Goal: Task Accomplishment & Management: Manage account settings

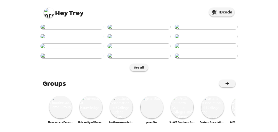
click at [47, 14] on img at bounding box center [49, 13] width 10 height 10
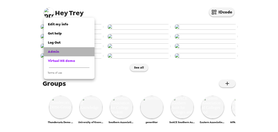
click at [57, 49] on link "Admin" at bounding box center [69, 51] width 51 height 9
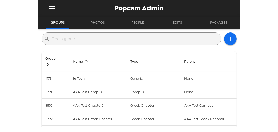
click at [92, 38] on input "text" at bounding box center [135, 39] width 167 height 8
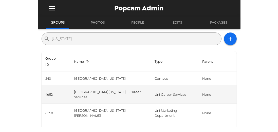
type input "wyoming"
click at [100, 93] on td "University of Wyoming - Career Services" at bounding box center [110, 94] width 81 height 18
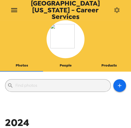
click at [60, 63] on button "People" at bounding box center [66, 66] width 44 height 12
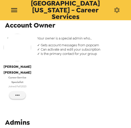
scroll to position [61, 0]
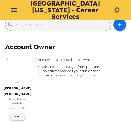
click at [25, 67] on img "button" at bounding box center [18, 69] width 28 height 28
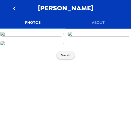
scroll to position [29, 0]
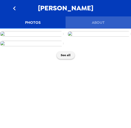
click at [102, 19] on button "About" at bounding box center [99, 22] width 66 height 12
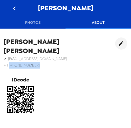
drag, startPoint x: 36, startPoint y: 57, endPoint x: 9, endPoint y: 57, distance: 26.8
click at [9, 62] on h6 "+ 1 (406) 370-0348" at bounding box center [59, 65] width 111 height 7
copy h6 "(406) 370-0348"
click at [18, 11] on icon "go back" at bounding box center [14, 8] width 8 height 8
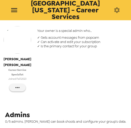
scroll to position [18, 0]
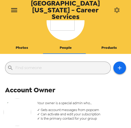
click at [24, 46] on button "Photos" at bounding box center [22, 48] width 44 height 12
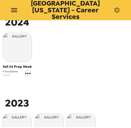
scroll to position [101, 0]
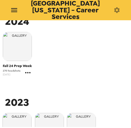
click at [28, 70] on icon "gallery menu" at bounding box center [28, 73] width 8 height 8
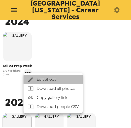
click at [50, 79] on span "Edit Shoot" at bounding box center [58, 79] width 42 height 6
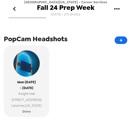
scroll to position [145, 0]
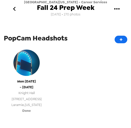
click at [33, 94] on span "Knight Hall" at bounding box center [26, 93] width 30 height 6
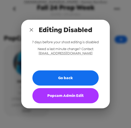
click at [72, 99] on button "Popcam Admin Edit" at bounding box center [65, 95] width 66 height 15
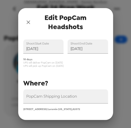
scroll to position [58, 0]
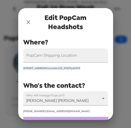
drag, startPoint x: 90, startPoint y: 68, endPoint x: 18, endPoint y: 70, distance: 71.9
click at [18, 70] on div "PopCam Shipping Location 1000 East University Avenue Laramie Wyoming , 82072" at bounding box center [61, 55] width 93 height 30
copy span "1000 East University Avenue Laramie Wyoming , 82072"
click at [88, 80] on div "Who's the contact?" at bounding box center [63, 83] width 89 height 7
drag, startPoint x: 28, startPoint y: 28, endPoint x: 28, endPoint y: 23, distance: 5.1
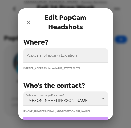
click at [29, 26] on div "Edit PopCam Headshots" at bounding box center [65, 22] width 95 height 28
click at [28, 23] on icon "close" at bounding box center [28, 22] width 6 height 6
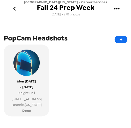
scroll to position [145, 0]
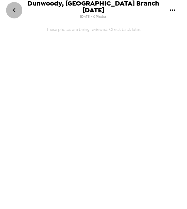
drag, startPoint x: 17, startPoint y: 8, endPoint x: 54, endPoint y: 30, distance: 42.6
click at [18, 8] on button "go back" at bounding box center [14, 10] width 16 height 16
click at [146, 9] on icon "gallery menu" at bounding box center [172, 10] width 8 height 8
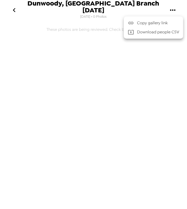
click at [45, 41] on div at bounding box center [93, 104] width 187 height 209
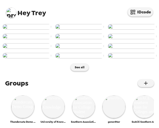
click at [11, 14] on img at bounding box center [11, 13] width 10 height 10
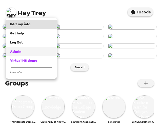
click at [24, 56] on link "Admin" at bounding box center [31, 51] width 51 height 9
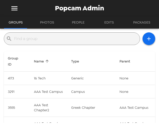
click at [56, 40] on input "text" at bounding box center [76, 39] width 124 height 8
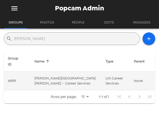
type input "[PERSON_NAME]"
click at [52, 79] on td "Brigham Young University - Career Services" at bounding box center [65, 81] width 71 height 18
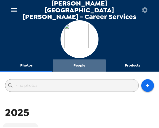
click at [78, 63] on button "People" at bounding box center [79, 66] width 53 height 12
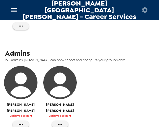
scroll to position [145, 0]
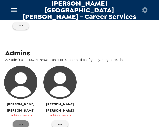
click at [26, 121] on button "button" at bounding box center [21, 125] width 16 height 8
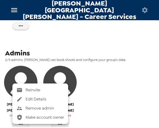
click at [38, 89] on span "Reinvite" at bounding box center [45, 90] width 38 height 6
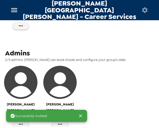
click at [23, 75] on img "button" at bounding box center [20, 82] width 33 height 33
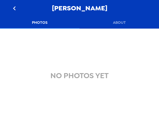
click at [121, 21] on button "About" at bounding box center [120, 22] width 80 height 12
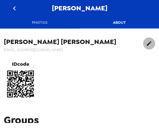
click at [147, 43] on icon "edit" at bounding box center [149, 43] width 5 height 5
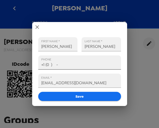
click at [92, 63] on input "+1 (0 ) -" at bounding box center [79, 62] width 83 height 14
paste input "80) 183-0449"
drag, startPoint x: 82, startPoint y: 65, endPoint x: 15, endPoint y: 64, distance: 67.4
click at [15, 64] on div "FIRST NAME   * Karie LAST NAME   * Powell PHONE +1 (080) 183-0449 EMAIL   * kar…" at bounding box center [79, 64] width 159 height 128
paste input "801) 830-4494"
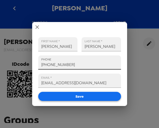
type input "+1 (801) 830-4494"
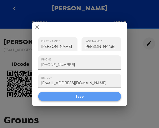
click at [70, 99] on button "Save" at bounding box center [79, 96] width 83 height 9
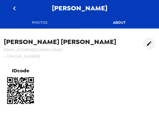
click at [16, 6] on icon "go back" at bounding box center [14, 8] width 8 height 8
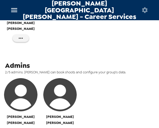
scroll to position [159, 0]
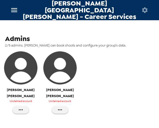
click at [27, 62] on img "button" at bounding box center [20, 67] width 33 height 33
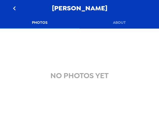
click at [122, 23] on button "About" at bounding box center [120, 22] width 80 height 12
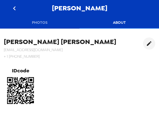
click at [18, 7] on icon "go back" at bounding box center [14, 8] width 8 height 8
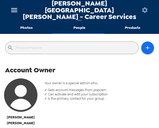
scroll to position [29, 0]
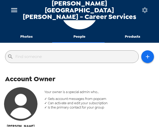
click at [29, 32] on button "Photos" at bounding box center [26, 37] width 53 height 12
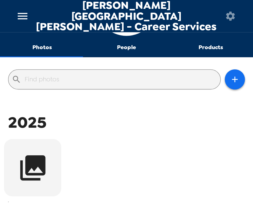
scroll to position [0, 0]
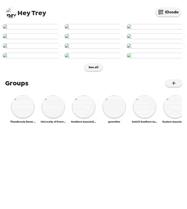
scroll to position [188, 0]
click at [21, 118] on img at bounding box center [22, 106] width 23 height 23
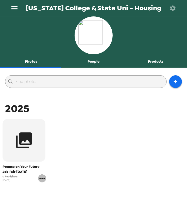
click at [40, 179] on icon "gallery menu" at bounding box center [41, 178] width 5 height 1
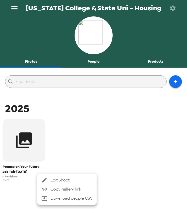
click at [68, 181] on span "Edit Shoot" at bounding box center [71, 181] width 42 height 6
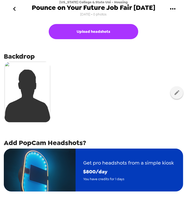
scroll to position [46, 0]
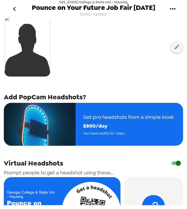
click at [126, 148] on div "Upload headshots Backdrop Add PopCam Headshots? Get pro headshots from a simple…" at bounding box center [93, 135] width 179 height 318
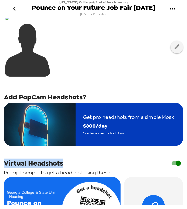
click at [128, 133] on span "You have credits for 1 days" at bounding box center [128, 134] width 90 height 6
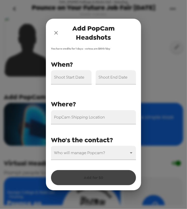
click at [80, 77] on div "Shoot Start Date" at bounding box center [71, 77] width 41 height 14
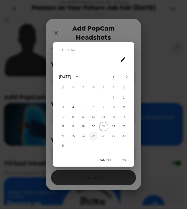
drag, startPoint x: 93, startPoint y: 137, endPoint x: 126, endPoint y: 164, distance: 42.1
click at [94, 137] on button "27" at bounding box center [93, 136] width 9 height 9
type input "08/27/2025"
click at [121, 157] on button "OK" at bounding box center [124, 160] width 16 height 9
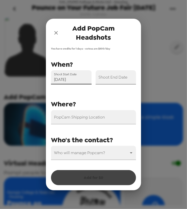
click at [111, 76] on div "Shoot End Date" at bounding box center [115, 77] width 41 height 14
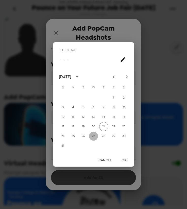
click at [95, 138] on button "27" at bounding box center [93, 136] width 9 height 9
type input "08/27/2025"
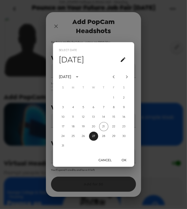
click at [126, 160] on button "OK" at bounding box center [124, 160] width 16 height 9
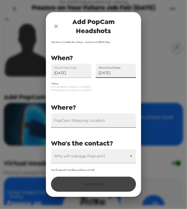
click at [88, 121] on div "PopCam Shipping Location" at bounding box center [93, 121] width 85 height 14
click at [86, 126] on input "PopCam Shipping Location" at bounding box center [93, 121] width 85 height 14
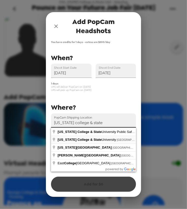
type input "Georgia College & State University, North Clarke Street, Milledgeville, GA, USA"
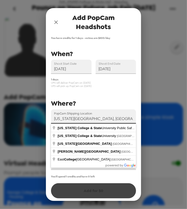
click at [119, 119] on input "Georgia College & State University, North Clarke Street, Milledgeville, GA, USA" at bounding box center [93, 117] width 85 height 14
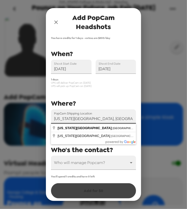
scroll to position [0, 61]
drag, startPoint x: 95, startPoint y: 117, endPoint x: 179, endPoint y: 118, distance: 83.3
click at [179, 118] on div "Add PopCam Headshots You have credits for 1 days - extras are $ 800 /day PopCam…" at bounding box center [93, 104] width 187 height 209
click at [99, 119] on input "Georgia College & State University, North Clarke Street, Milledgeville, GA, USA" at bounding box center [93, 117] width 85 height 14
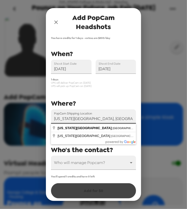
drag, startPoint x: 43, startPoint y: 118, endPoint x: 38, endPoint y: 118, distance: 4.8
click at [38, 118] on div "Add PopCam Headshots You have credits for 1 days - extras are $ 800 /day PopCam…" at bounding box center [93, 104] width 187 height 209
click at [92, 119] on input "Georgia College & State University, North Clarke Street, Milledgeville, GA, USA" at bounding box center [93, 117] width 85 height 14
drag, startPoint x: 126, startPoint y: 120, endPoint x: 129, endPoint y: 119, distance: 2.9
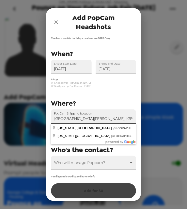
click at [134, 119] on input "Georgia College & State University, North Clarke Street, Milledgeville, GA, USA" at bounding box center [93, 117] width 85 height 14
click at [78, 119] on input "Georgia College & State University, North Clarke Street, Milledgeville, GA, USA" at bounding box center [93, 117] width 85 height 14
click at [129, 119] on input "Georgia College & State University, North Clarke Street, Milledgeville, GA, USA" at bounding box center [93, 117] width 85 height 14
click at [104, 119] on input "Georgia College & State University, North Clarke Street, Milledgeville, GA, USA" at bounding box center [93, 117] width 85 height 14
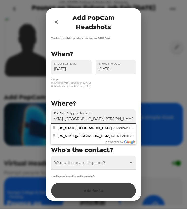
click at [116, 96] on div "PopCam Shipping Location Georgia College & State University, North Clarke Stree…" at bounding box center [91, 109] width 89 height 122
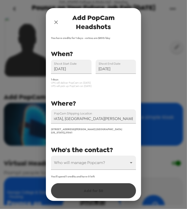
scroll to position [0, 0]
click at [89, 160] on body "Georgia College & State Uni - Housing Pounce on Your Future Job Fair 8/27/25 7/…" at bounding box center [93, 104] width 187 height 209
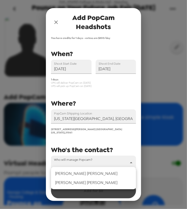
click at [85, 172] on li "Andre Joseph" at bounding box center [93, 173] width 85 height 9
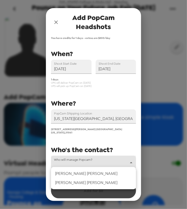
type input "68215"
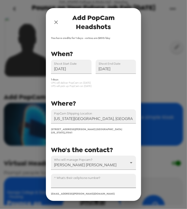
click at [83, 180] on input "^ What's their cellphone number?" at bounding box center [93, 181] width 85 height 14
paste input "+1 (912) 409-1879"
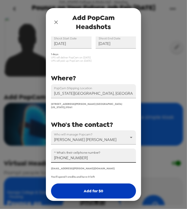
type input "+1 (912) 409-1879"
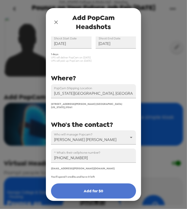
click at [93, 189] on button "Add for $ 0" at bounding box center [93, 191] width 85 height 15
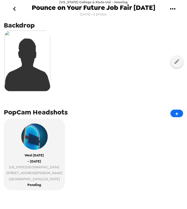
scroll to position [23, 0]
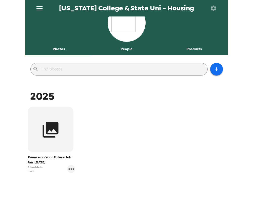
scroll to position [23, 0]
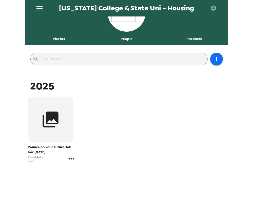
click at [72, 158] on icon "gallery menu" at bounding box center [71, 159] width 8 height 8
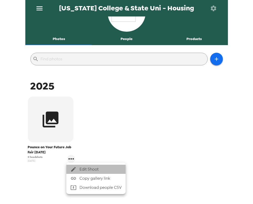
click at [101, 166] on li "Edit Shoot" at bounding box center [95, 169] width 59 height 9
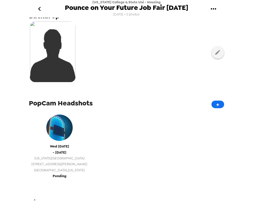
scroll to position [69, 0]
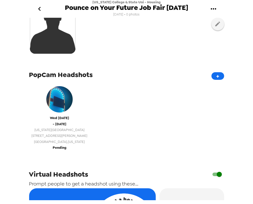
click at [76, 149] on button "Wed 8/27/25 - Wed 8/27/25 Georgia College & State University 221 North Clarke S…" at bounding box center [59, 117] width 61 height 72
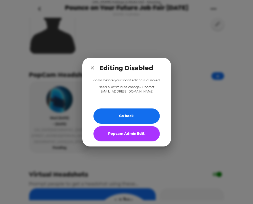
click at [134, 136] on button "Popcam Admin Edit" at bounding box center [126, 133] width 66 height 15
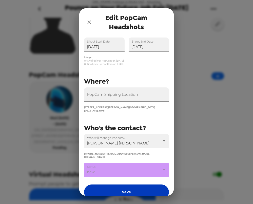
scroll to position [39, 0]
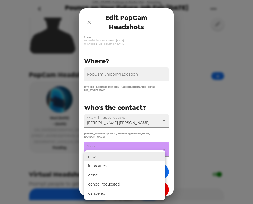
drag, startPoint x: 130, startPoint y: 146, endPoint x: 132, endPoint y: 156, distance: 10.0
click at [131, 146] on body "Georgia College & State Uni - Housing Pounce on Your Future Job Fair 8/27/25 7/…" at bounding box center [126, 102] width 253 height 204
click at [130, 165] on li "in progress" at bounding box center [124, 165] width 81 height 9
type input "in progress"
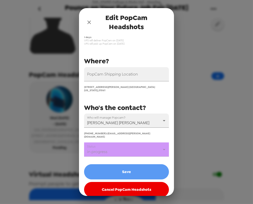
click at [130, 165] on button "Save" at bounding box center [126, 171] width 85 height 15
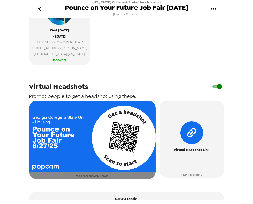
scroll to position [162, 0]
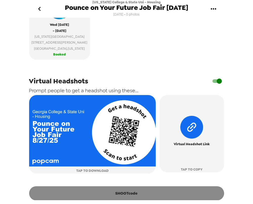
click at [136, 198] on button "SHOOTcode" at bounding box center [126, 193] width 195 height 14
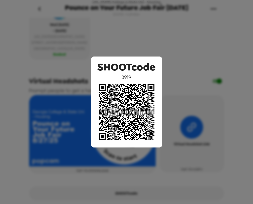
drag, startPoint x: 135, startPoint y: 39, endPoint x: 138, endPoint y: 38, distance: 3.2
click at [135, 38] on div "SHOOTcode 3919" at bounding box center [126, 102] width 253 height 204
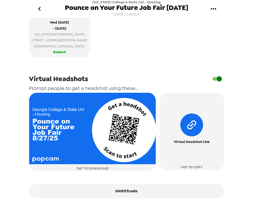
click at [218, 9] on button "gallery menu" at bounding box center [213, 9] width 16 height 16
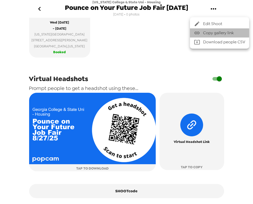
click at [219, 33] on span "Copy gallery link" at bounding box center [224, 33] width 42 height 6
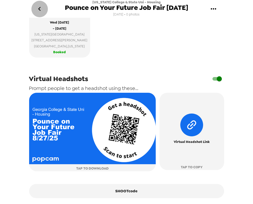
click at [38, 8] on icon "go back" at bounding box center [39, 9] width 8 height 8
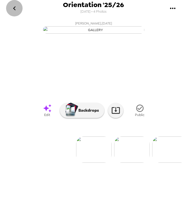
click at [12, 7] on icon "go back" at bounding box center [14, 8] width 8 height 8
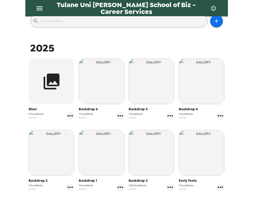
scroll to position [69, 0]
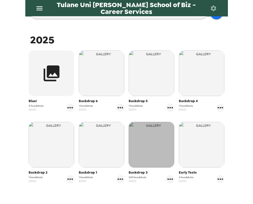
click at [154, 154] on img "button" at bounding box center [152, 145] width 46 height 46
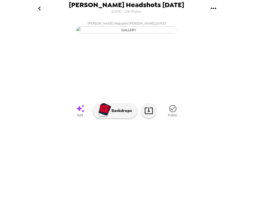
scroll to position [18, 0]
click at [173, 163] on img at bounding box center [167, 150] width 38 height 26
click at [164, 163] on img at bounding box center [168, 150] width 38 height 26
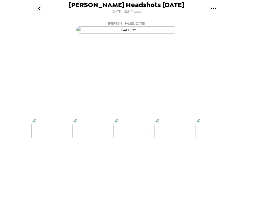
scroll to position [0, 82]
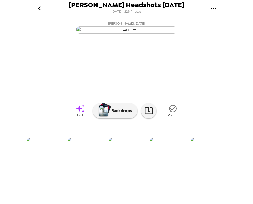
click at [170, 163] on div at bounding box center [126, 141] width 203 height 43
click at [171, 163] on img at bounding box center [168, 150] width 38 height 26
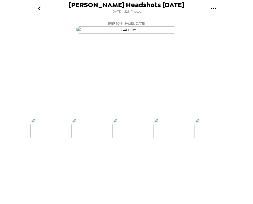
scroll to position [0, 123]
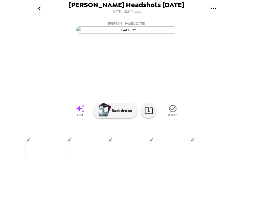
click at [164, 163] on img at bounding box center [168, 150] width 38 height 26
click at [40, 12] on icon "go back" at bounding box center [39, 8] width 8 height 8
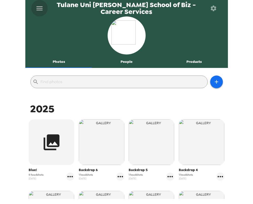
click at [42, 7] on icon "menu" at bounding box center [39, 8] width 8 height 8
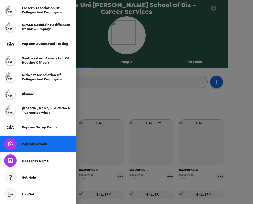
scroll to position [119, 0]
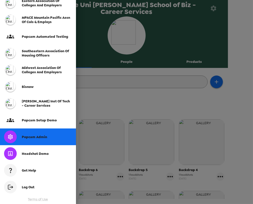
click at [45, 138] on span "Popcam Admin" at bounding box center [34, 137] width 25 height 4
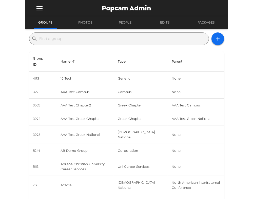
click at [85, 38] on input "text" at bounding box center [123, 39] width 167 height 8
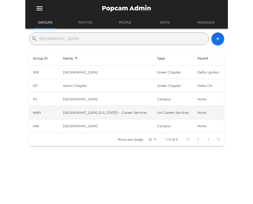
type input "MIAMI"
click at [90, 112] on td "Miami University (Ohio) - Career Services" at bounding box center [106, 112] width 94 height 13
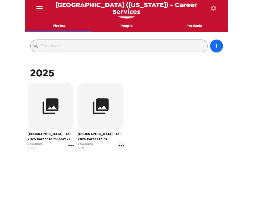
scroll to position [37, 0]
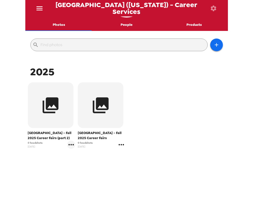
click at [120, 146] on icon "gallery menu" at bounding box center [121, 145] width 8 height 8
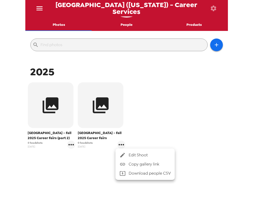
click at [125, 153] on icon at bounding box center [123, 155] width 6 height 6
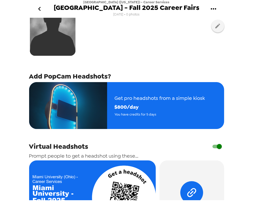
scroll to position [69, 0]
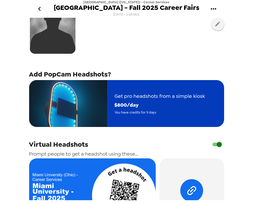
click at [165, 111] on span "You have credits for 5 days" at bounding box center [160, 112] width 90 height 6
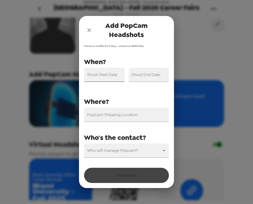
click at [111, 77] on input "Shoot Start Date" at bounding box center [104, 75] width 41 height 14
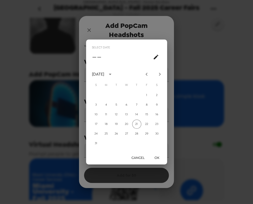
click at [161, 76] on icon "Next month" at bounding box center [160, 74] width 6 height 6
drag, startPoint x: 118, startPoint y: 94, endPoint x: 118, endPoint y: 97, distance: 2.8
click at [118, 94] on button "2" at bounding box center [116, 95] width 9 height 9
type input "09/02/2025"
click at [155, 152] on div "Cancel OK" at bounding box center [126, 157] width 81 height 13
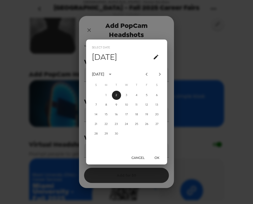
click at [159, 156] on button "OK" at bounding box center [157, 157] width 16 height 9
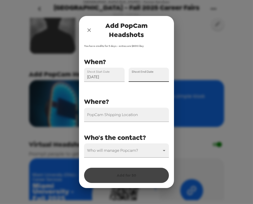
click at [149, 77] on input "Shoot End Date" at bounding box center [149, 75] width 41 height 14
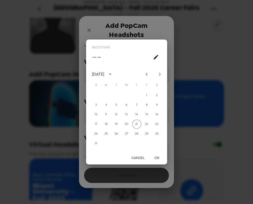
click at [159, 73] on icon "Next month" at bounding box center [160, 74] width 6 height 6
click at [145, 95] on button "5" at bounding box center [146, 95] width 9 height 9
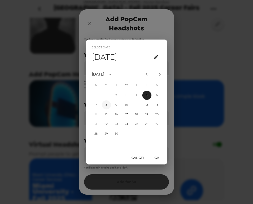
click at [108, 104] on button "8" at bounding box center [106, 104] width 9 height 9
type input "09/08/2025"
click at [158, 158] on button "OK" at bounding box center [157, 157] width 16 height 9
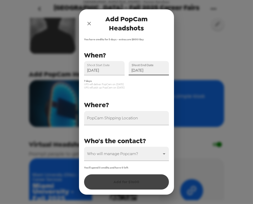
click at [90, 24] on icon "close" at bounding box center [89, 24] width 4 height 4
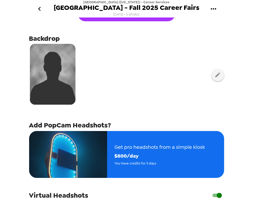
scroll to position [0, 0]
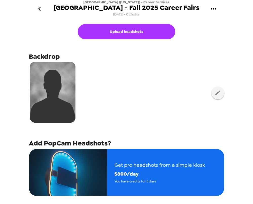
click at [40, 5] on icon "go back" at bounding box center [39, 9] width 8 height 8
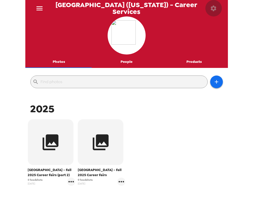
click at [213, 8] on icon "button" at bounding box center [213, 8] width 7 height 7
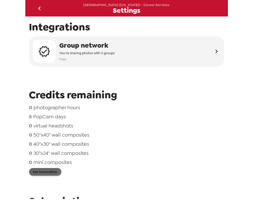
click at [52, 172] on button "See transactions" at bounding box center [45, 172] width 32 height 8
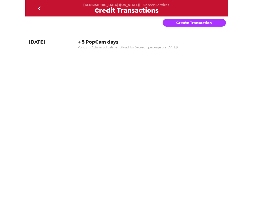
click at [190, 20] on button "Create Transaction" at bounding box center [194, 23] width 63 height 8
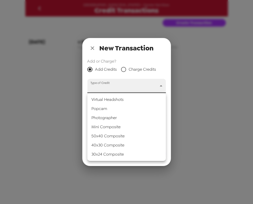
click at [120, 85] on body "Miami University (Ohio) - Career Services Credit Transactions Create Transactio…" at bounding box center [126, 102] width 253 height 204
click at [109, 107] on li "Popcam" at bounding box center [126, 108] width 79 height 9
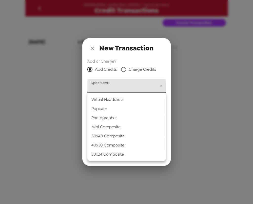
type input "popcam"
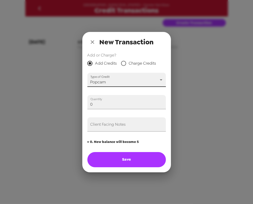
click at [24, 95] on div "New Transaction Add or Charge? Add Credits Charge Credits Type of Credit Popcam…" at bounding box center [126, 102] width 253 height 204
type input "2"
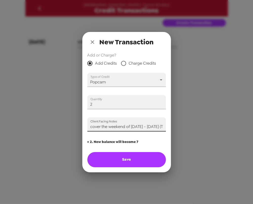
scroll to position [0, 46]
type input "Providing two credits to cover the weekend of 9/6 - 9/7/25 (Trey)"
click at [136, 160] on button "Save" at bounding box center [126, 159] width 79 height 15
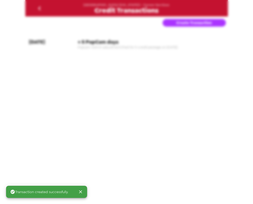
type input "0"
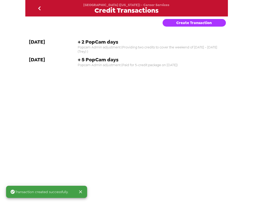
click at [40, 9] on icon "go back" at bounding box center [39, 8] width 3 height 4
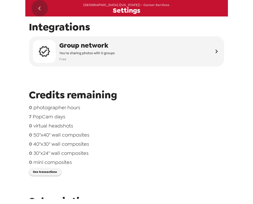
drag, startPoint x: 35, startPoint y: 7, endPoint x: 49, endPoint y: 74, distance: 68.7
click at [35, 7] on button "go back" at bounding box center [39, 8] width 16 height 16
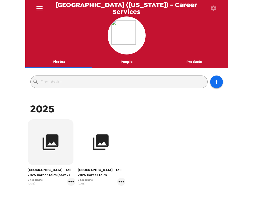
scroll to position [37, 0]
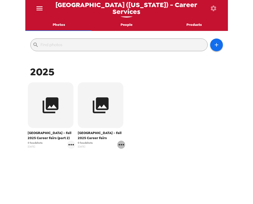
click at [120, 142] on icon "gallery menu" at bounding box center [121, 145] width 8 height 8
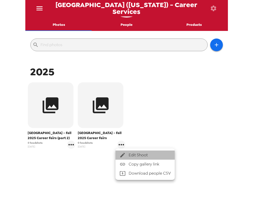
click at [139, 153] on span "Edit Shoot" at bounding box center [150, 155] width 42 height 6
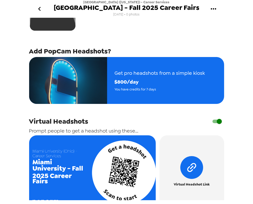
scroll to position [23, 0]
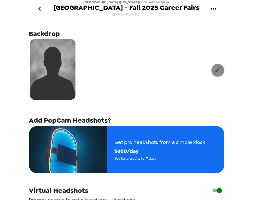
click at [215, 71] on icon "button" at bounding box center [218, 70] width 6 height 6
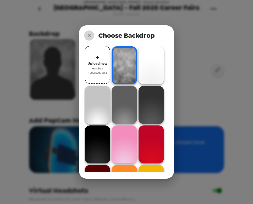
click at [89, 32] on button "close" at bounding box center [89, 35] width 10 height 10
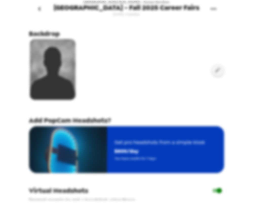
click at [143, 150] on span "$ 800 /day" at bounding box center [160, 151] width 90 height 9
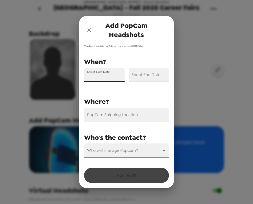
click at [106, 75] on div "Shoot Start Date" at bounding box center [104, 75] width 41 height 14
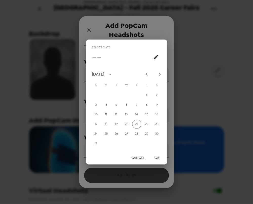
click at [162, 73] on icon "Next month" at bounding box center [160, 74] width 6 height 6
click at [115, 96] on button "2" at bounding box center [116, 95] width 9 height 9
type input "09/02/2025"
click at [157, 157] on button "OK" at bounding box center [157, 157] width 16 height 9
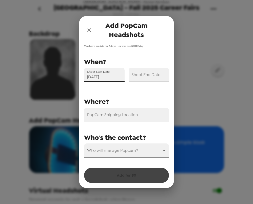
click at [154, 78] on input "Shoot End Date" at bounding box center [149, 75] width 41 height 14
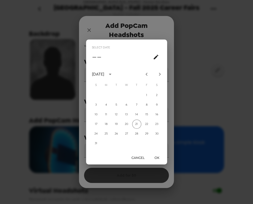
click at [160, 74] on icon "Next month" at bounding box center [160, 74] width 2 height 3
click at [106, 105] on button "8" at bounding box center [106, 104] width 9 height 9
type input "09/08/2025"
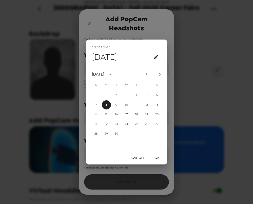
click at [157, 156] on button "OK" at bounding box center [157, 157] width 16 height 9
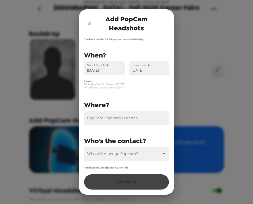
click at [119, 122] on input "PopCam Shipping Location" at bounding box center [126, 118] width 85 height 14
click at [140, 122] on input "PopCam Shipping Location" at bounding box center [126, 118] width 85 height 14
paste input "550 E. Spring St., Oxford, OH 45056"
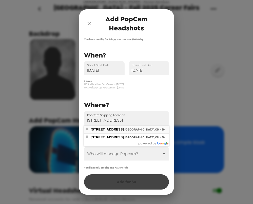
type input "550 E Spring St, Oxford, OH 45056, USA"
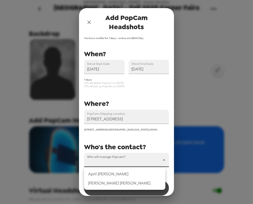
click at [121, 163] on body "Miami University (Ohio) - Career Services Miami University - Fall 2025 Career F…" at bounding box center [126, 102] width 253 height 204
click at [118, 173] on li "April Robles" at bounding box center [124, 173] width 81 height 9
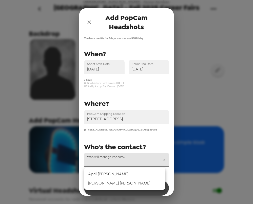
type input "67707"
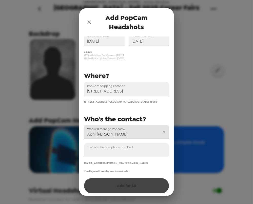
scroll to position [31, 0]
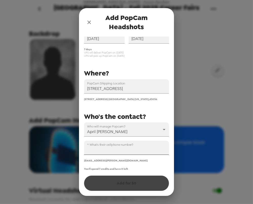
click at [129, 149] on input "^ What's their cellphone number?" at bounding box center [126, 148] width 85 height 14
paste input "+1 (513) 259-4613"
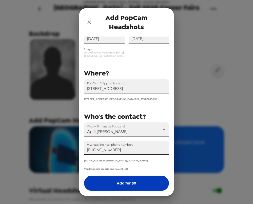
type input "+1 (513) 259-4613"
click at [123, 180] on button "Add for $ 0" at bounding box center [126, 183] width 85 height 15
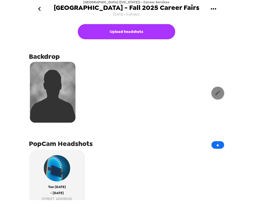
click at [215, 92] on icon "button" at bounding box center [218, 93] width 6 height 6
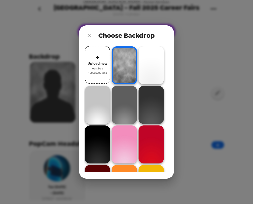
click at [204, 40] on div "Choose Backdrop Upload new Must be a 4000x5000 jpeg" at bounding box center [126, 102] width 253 height 204
drag, startPoint x: 89, startPoint y: 35, endPoint x: 131, endPoint y: 46, distance: 43.9
click at [89, 35] on icon "close" at bounding box center [89, 35] width 6 height 6
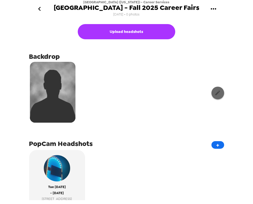
click at [215, 94] on icon "button" at bounding box center [217, 92] width 5 height 5
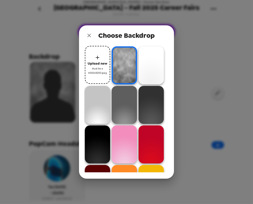
click at [98, 66] on span "Upload new" at bounding box center [98, 64] width 20 height 6
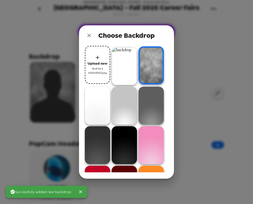
click at [129, 73] on img at bounding box center [124, 66] width 25 height 38
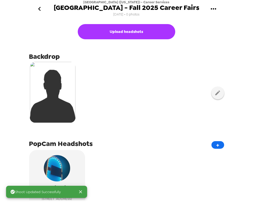
click at [150, 96] on div at bounding box center [126, 93] width 195 height 64
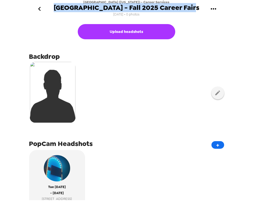
drag, startPoint x: 192, startPoint y: 10, endPoint x: 64, endPoint y: 11, distance: 128.7
click at [64, 11] on div "[GEOGRAPHIC_DATA] ([US_STATE]) - Career Services [GEOGRAPHIC_DATA] - Fall 2025 …" at bounding box center [126, 9] width 203 height 18
copy span "[GEOGRAPHIC_DATA] - Fall 2025 Career Fairs"
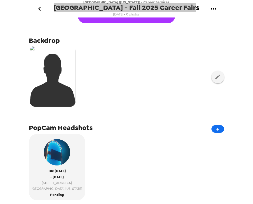
scroll to position [23, 0]
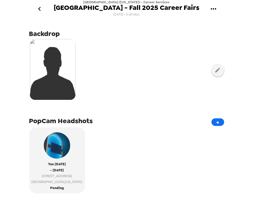
click at [168, 65] on div at bounding box center [126, 70] width 195 height 64
click at [216, 9] on icon "gallery menu" at bounding box center [213, 8] width 5 height 1
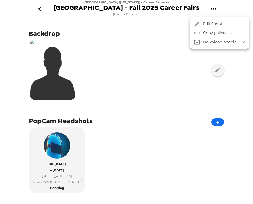
click at [148, 67] on div at bounding box center [126, 102] width 253 height 204
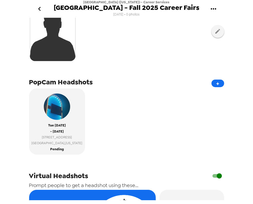
scroll to position [179, 0]
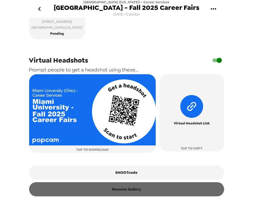
click at [134, 189] on button "Rename Gallery" at bounding box center [126, 189] width 195 height 14
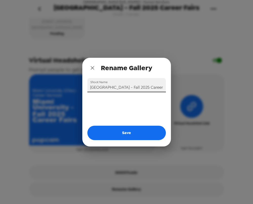
drag, startPoint x: 123, startPoint y: 88, endPoint x: 62, endPoint y: 97, distance: 61.5
click at [63, 97] on div "Rename Gallery Shoot Name Miami University - Fall 2025 Career Fairs Save" at bounding box center [126, 102] width 253 height 204
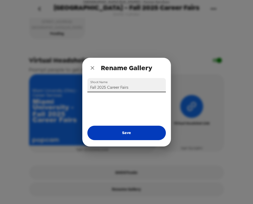
click at [137, 128] on button "Save" at bounding box center [126, 133] width 79 height 14
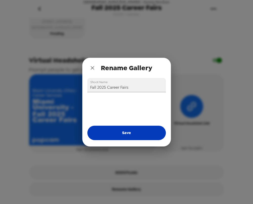
type input "Miami University - Fall 2025 Career Fairs"
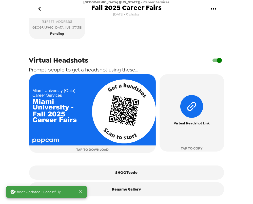
click at [43, 9] on icon "go back" at bounding box center [39, 9] width 8 height 8
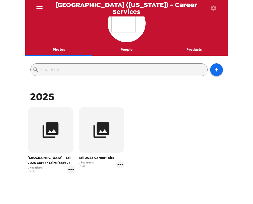
scroll to position [23, 0]
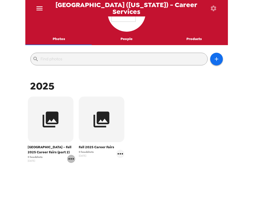
click at [69, 159] on icon "gallery menu" at bounding box center [70, 158] width 5 height 1
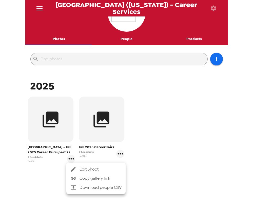
click at [89, 167] on span "Edit Shoot" at bounding box center [101, 169] width 42 height 6
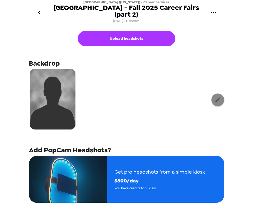
click at [213, 98] on button "button" at bounding box center [217, 99] width 13 height 13
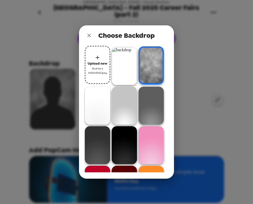
click at [129, 71] on img at bounding box center [124, 66] width 25 height 38
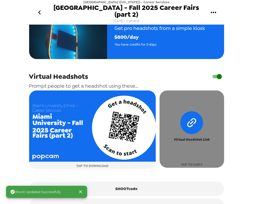
scroll to position [154, 0]
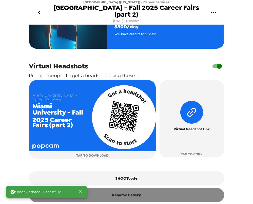
click at [150, 190] on button "Rename Gallery" at bounding box center [126, 195] width 195 height 14
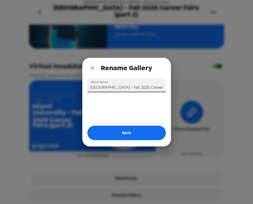
drag, startPoint x: 125, startPoint y: 86, endPoint x: 66, endPoint y: 85, distance: 59.3
click at [66, 85] on div "Rename Gallery Shoot Name Miami University - Fall 2025 Career Fairs (part 2) Sa…" at bounding box center [126, 102] width 253 height 204
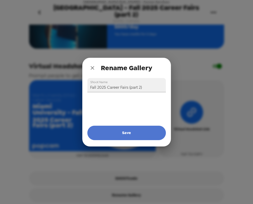
click at [123, 129] on button "Save" at bounding box center [126, 133] width 79 height 14
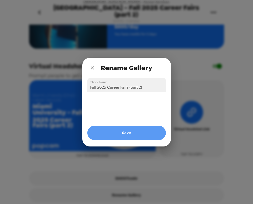
type input "Miami University - Fall 2025 Career Fairs (part 2)"
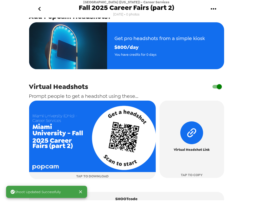
scroll to position [85, 0]
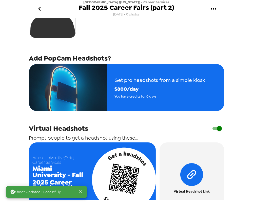
click at [37, 9] on icon "go back" at bounding box center [39, 9] width 8 height 8
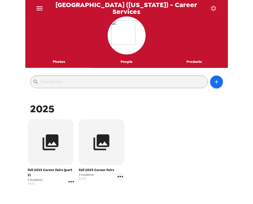
click at [71, 183] on icon "gallery menu" at bounding box center [71, 182] width 8 height 8
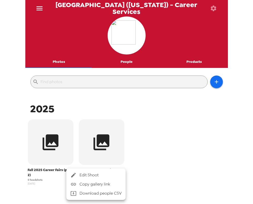
click at [92, 178] on li "Edit Shoot" at bounding box center [95, 174] width 59 height 9
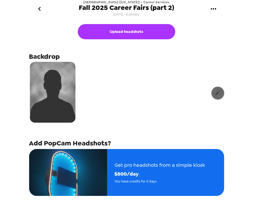
click at [219, 92] on button "button" at bounding box center [217, 93] width 13 height 13
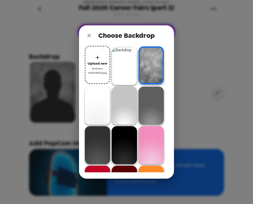
click at [128, 69] on img at bounding box center [124, 66] width 25 height 38
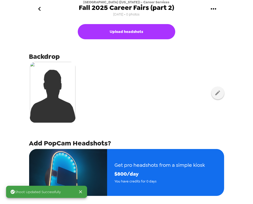
click at [37, 9] on icon "go back" at bounding box center [39, 9] width 8 height 8
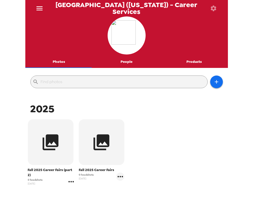
click at [70, 183] on icon "gallery menu" at bounding box center [71, 182] width 8 height 8
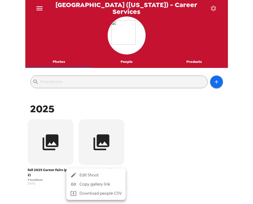
click at [85, 171] on li "Edit Shoot" at bounding box center [95, 174] width 59 height 9
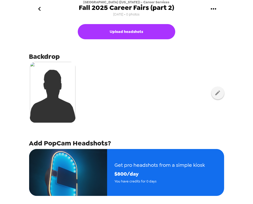
click at [43, 10] on icon "go back" at bounding box center [39, 9] width 8 height 8
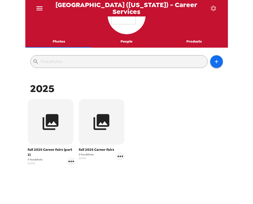
scroll to position [37, 0]
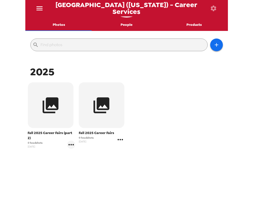
click at [120, 140] on icon "gallery menu" at bounding box center [120, 139] width 8 height 8
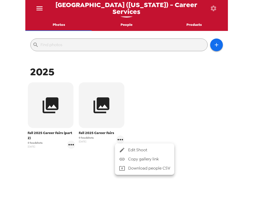
click at [132, 148] on span "Edit Shoot" at bounding box center [149, 150] width 42 height 6
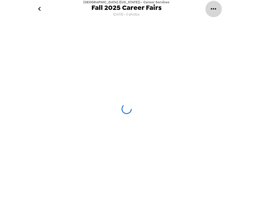
click at [216, 7] on icon "gallery menu" at bounding box center [213, 9] width 8 height 8
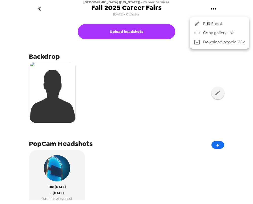
click at [218, 34] on span "Copy gallery link" at bounding box center [224, 33] width 42 height 6
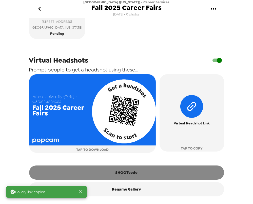
scroll to position [179, 0]
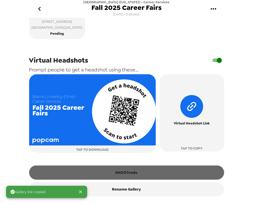
click at [129, 174] on button "SHOOTcode" at bounding box center [126, 172] width 195 height 14
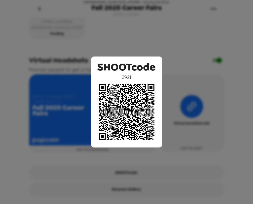
drag, startPoint x: 178, startPoint y: 56, endPoint x: 160, endPoint y: 10, distance: 49.6
click at [179, 56] on div "SHOOTcode 3921" at bounding box center [126, 102] width 253 height 204
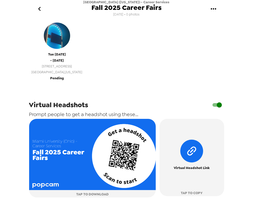
scroll to position [64, 0]
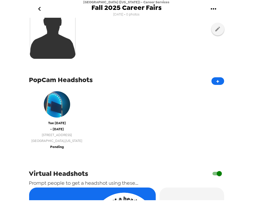
click at [60, 116] on div "Tue 9/2/25 - Mon 9/8/25 550 E Spring St Oxford , Ohio" at bounding box center [57, 116] width 51 height 55
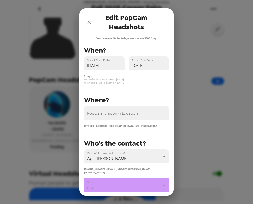
click at [129, 183] on body "Miami University (Ohio) - Career Services Fall 2025 Career Fairs 7/7/25 • 0 pho…" at bounding box center [126, 102] width 253 height 204
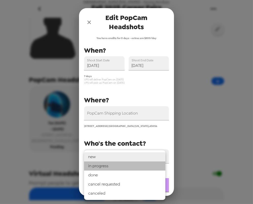
click at [128, 165] on li "in progress" at bounding box center [124, 165] width 81 height 9
type input "in progress"
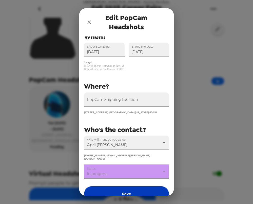
scroll to position [39, 0]
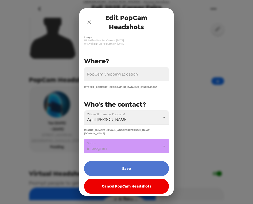
click at [132, 168] on button "Save" at bounding box center [126, 168] width 85 height 15
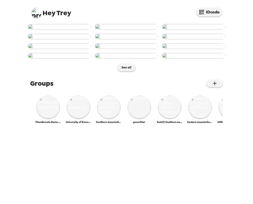
click at [31, 6] on div "Hey Trey IDcode" at bounding box center [126, 11] width 203 height 22
click at [33, 10] on img at bounding box center [36, 13] width 10 height 10
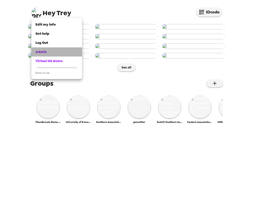
click at [50, 49] on link "Admin" at bounding box center [56, 51] width 51 height 9
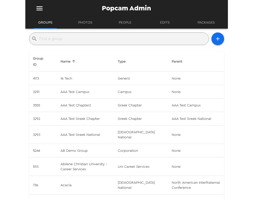
click at [102, 36] on input "text" at bounding box center [123, 39] width 167 height 8
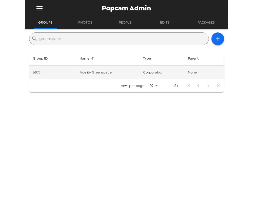
type input "greenspace"
click at [145, 72] on td "corporation" at bounding box center [161, 72] width 45 height 13
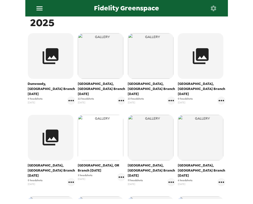
scroll to position [69, 0]
